Goal: Find contact information: Find contact information

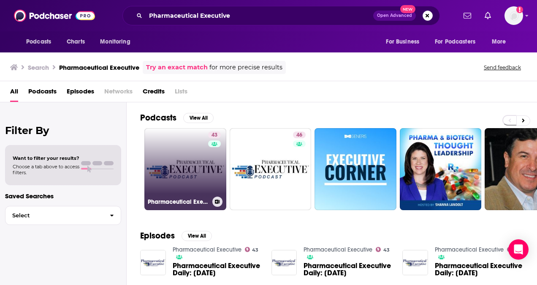
drag, startPoint x: 0, startPoint y: 0, endPoint x: 184, endPoint y: 143, distance: 233.4
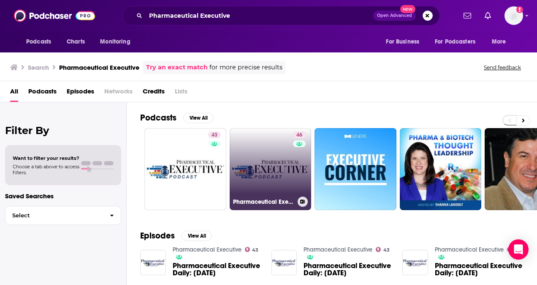
click at [273, 165] on link "46 Pharmaceutical Executive" at bounding box center [271, 169] width 82 height 82
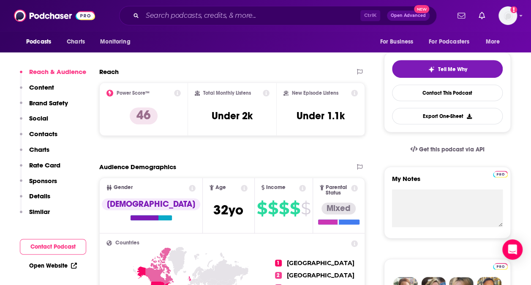
scroll to position [177, 0]
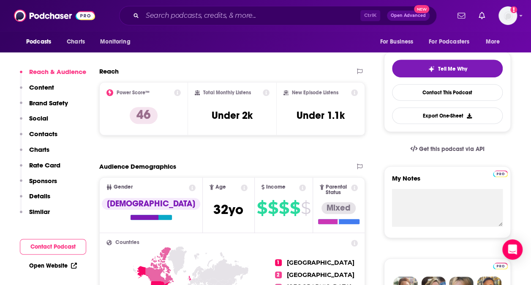
click at [37, 134] on p "Contacts" at bounding box center [43, 134] width 28 height 8
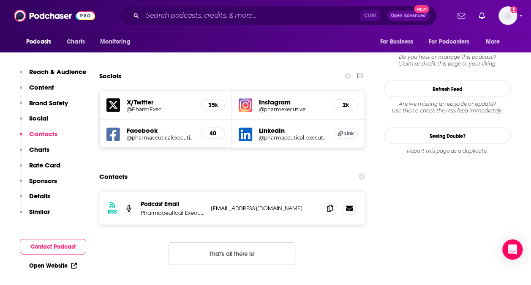
scroll to position [804, 0]
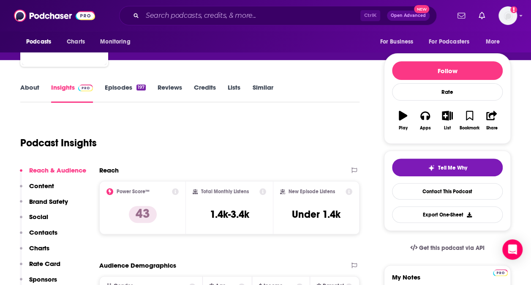
scroll to position [79, 0]
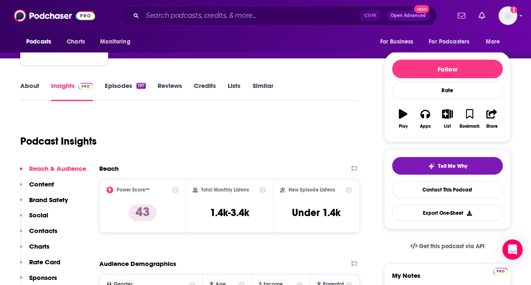
click at [45, 228] on p "Contacts" at bounding box center [43, 230] width 28 height 8
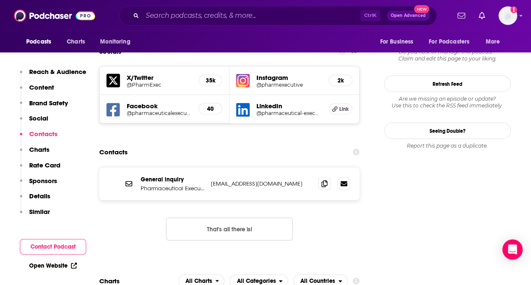
scroll to position [799, 0]
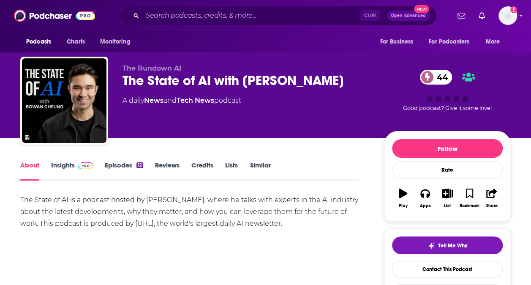
click at [57, 169] on link "Insights" at bounding box center [72, 170] width 42 height 19
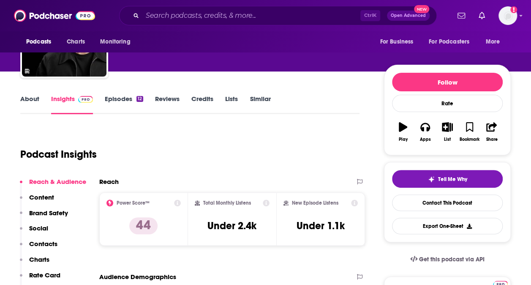
scroll to position [71, 0]
